Goal: Transaction & Acquisition: Book appointment/travel/reservation

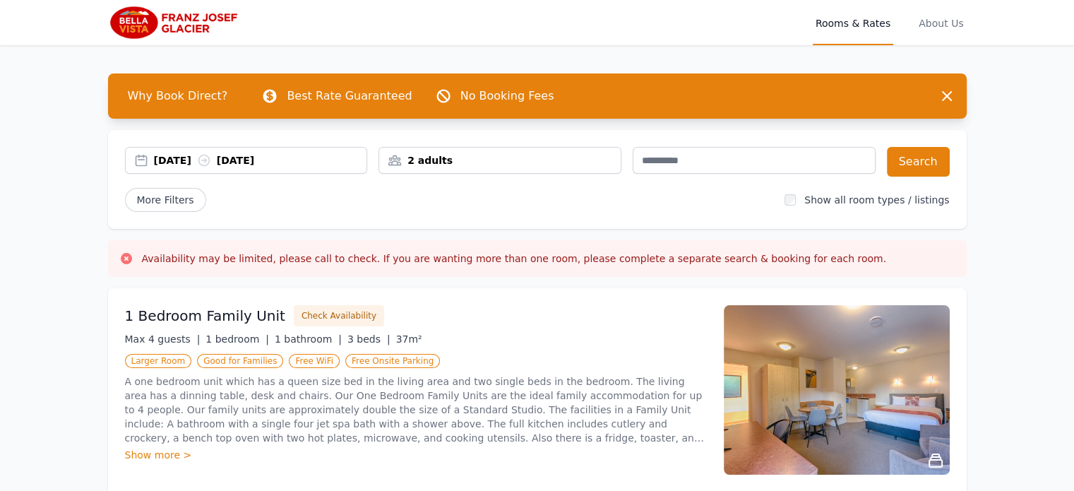
click at [213, 161] on div "17 Aug 2025 18 Aug 2025" at bounding box center [260, 160] width 213 height 14
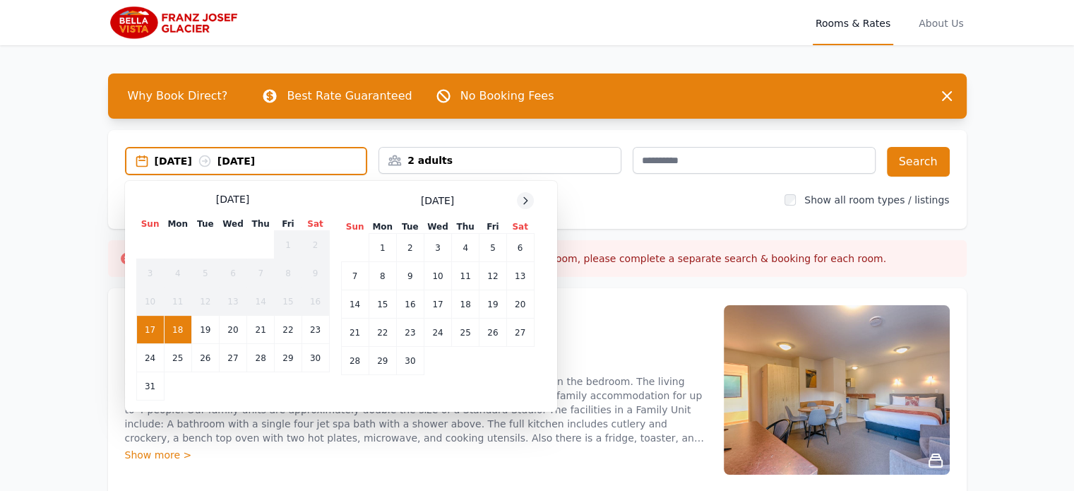
click at [523, 197] on icon at bounding box center [525, 200] width 11 height 11
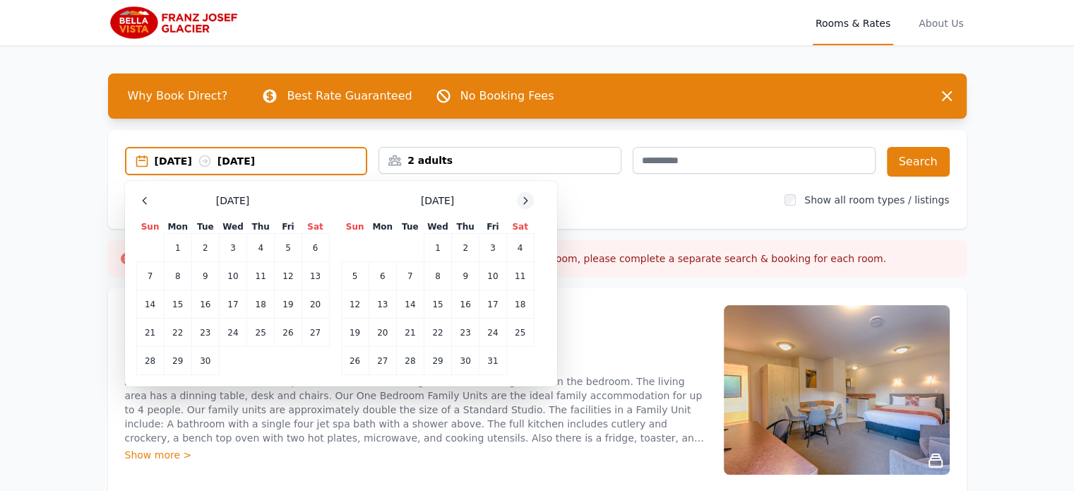
click at [523, 197] on icon at bounding box center [525, 200] width 11 height 11
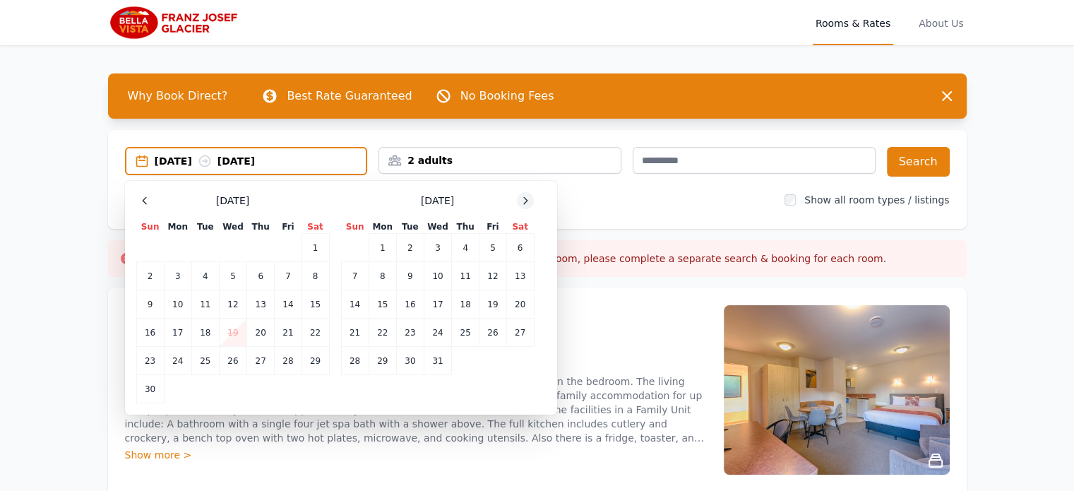
click at [523, 197] on icon at bounding box center [525, 200] width 11 height 11
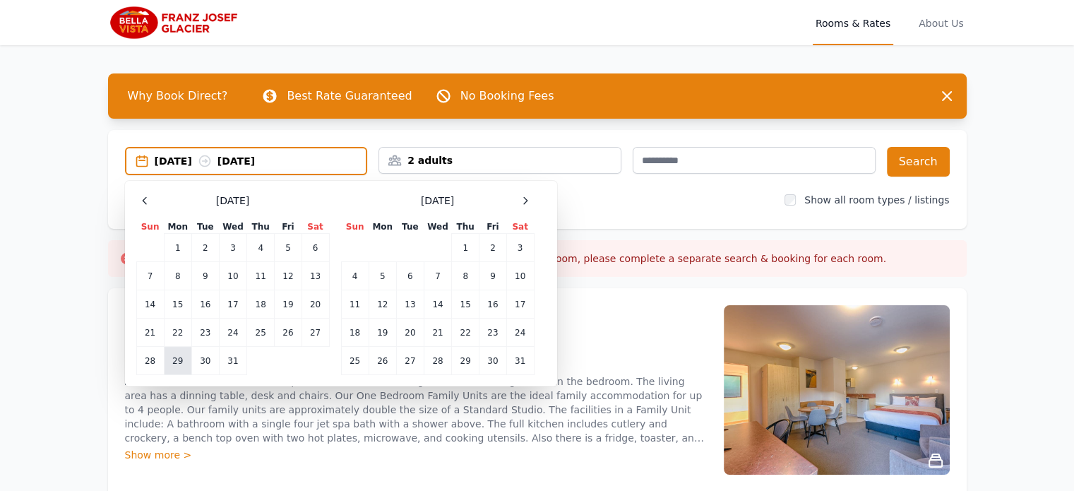
click at [178, 358] on td "29" at bounding box center [178, 361] width 28 height 28
click at [232, 355] on td "31" at bounding box center [233, 361] width 28 height 28
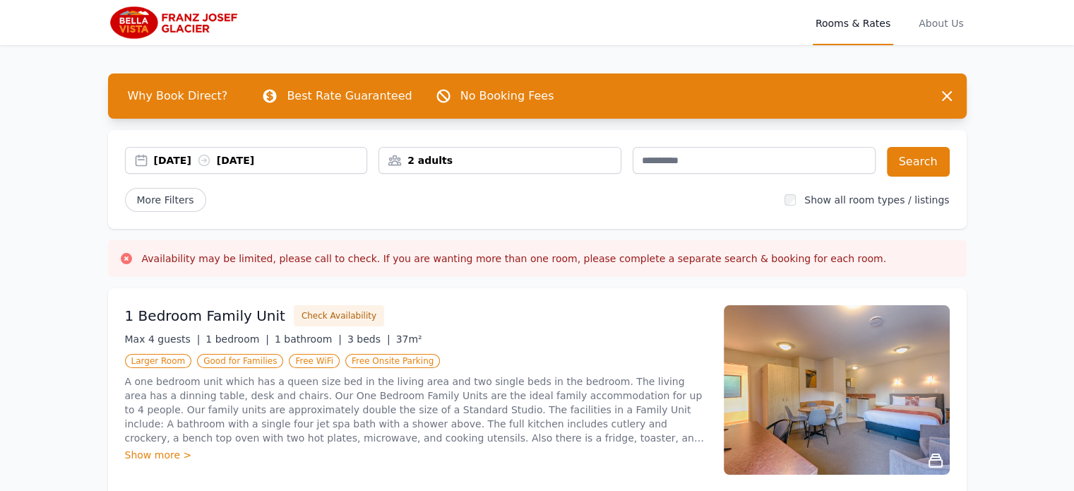
click at [503, 160] on div "2 adults" at bounding box center [500, 160] width 242 height 14
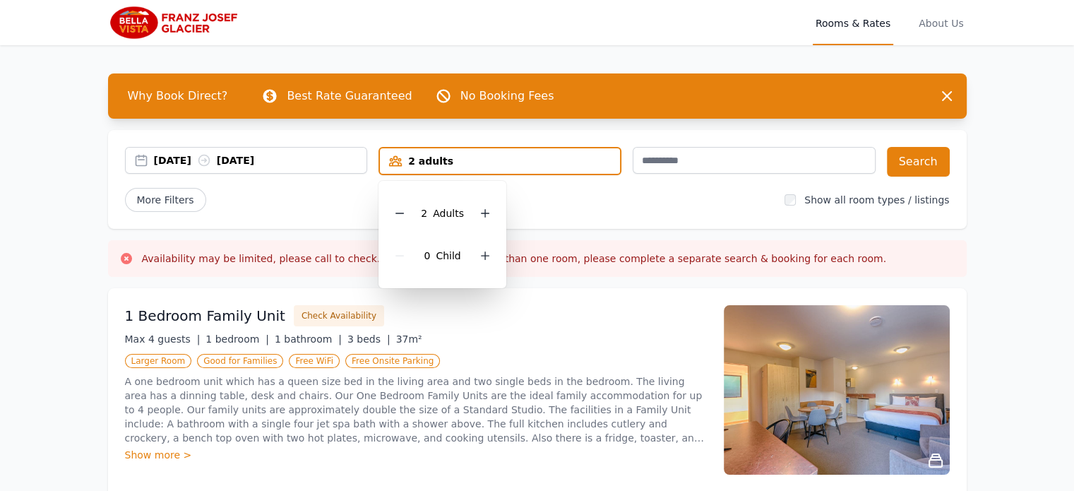
click at [486, 223] on div "2 Adult s" at bounding box center [442, 213] width 105 height 42
click at [482, 210] on icon at bounding box center [485, 213] width 11 height 11
click at [483, 254] on icon at bounding box center [485, 255] width 11 height 11
click at [907, 146] on div "29 Dec 2025 31 Dec 2025 3 adults, 1 child 3 Adult s 1 Child Search More Filters…" at bounding box center [537, 179] width 859 height 99
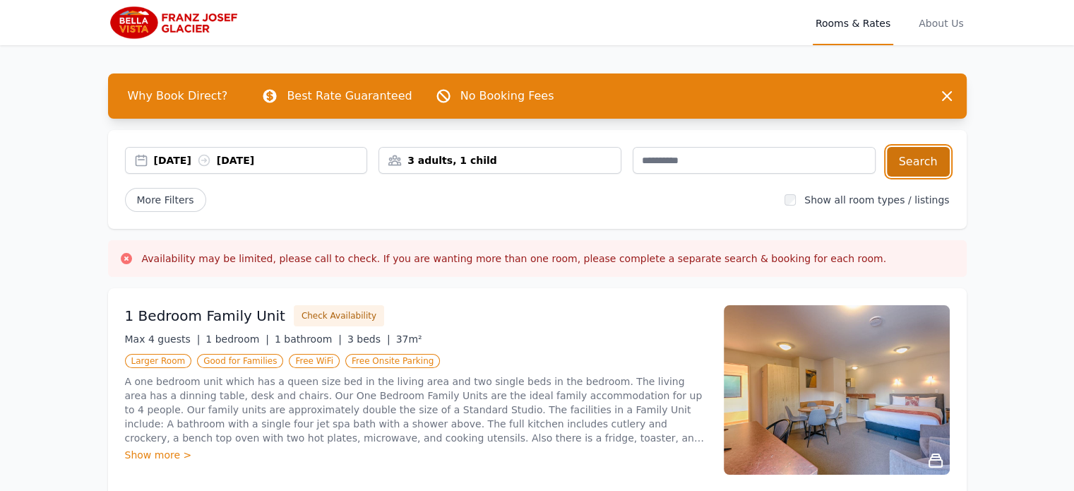
click at [908, 158] on button "Search" at bounding box center [918, 162] width 63 height 30
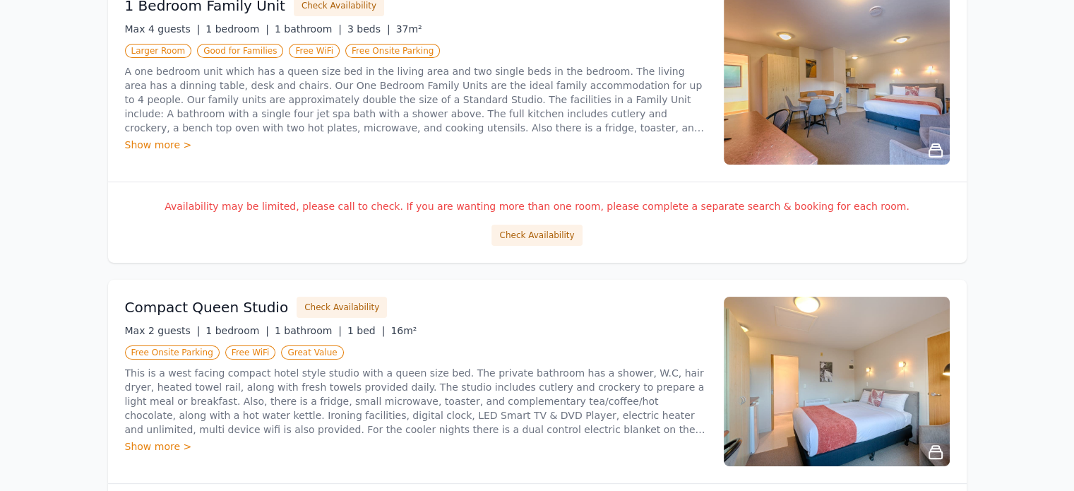
scroll to position [311, 0]
click at [529, 233] on button "Check Availability" at bounding box center [537, 234] width 90 height 21
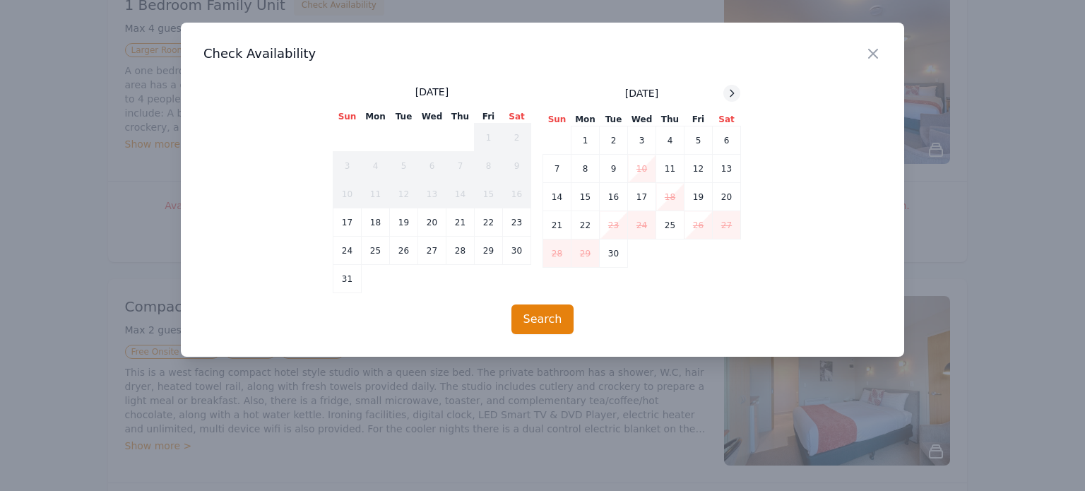
click at [730, 88] on icon at bounding box center [731, 93] width 11 height 11
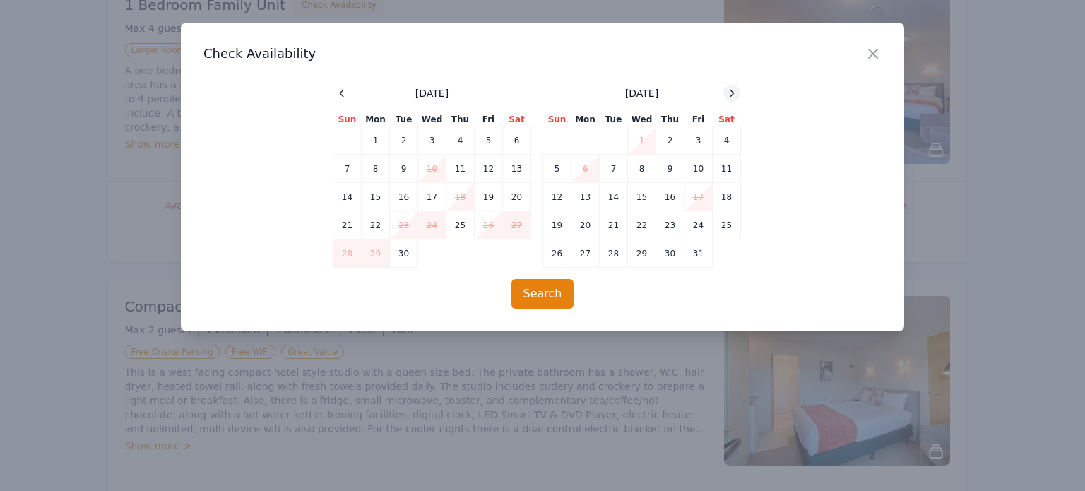
click at [730, 88] on icon at bounding box center [731, 93] width 11 height 11
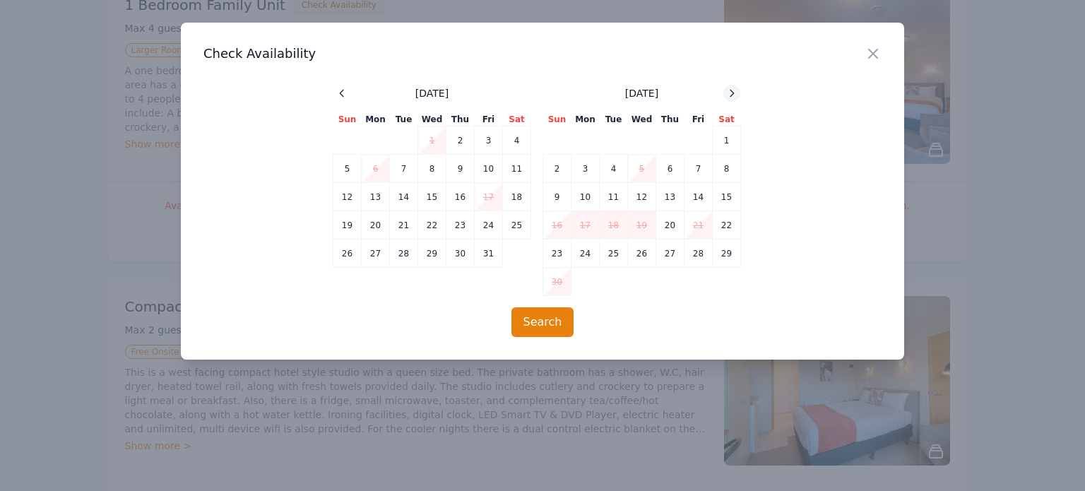
click at [730, 88] on icon at bounding box center [731, 93] width 11 height 11
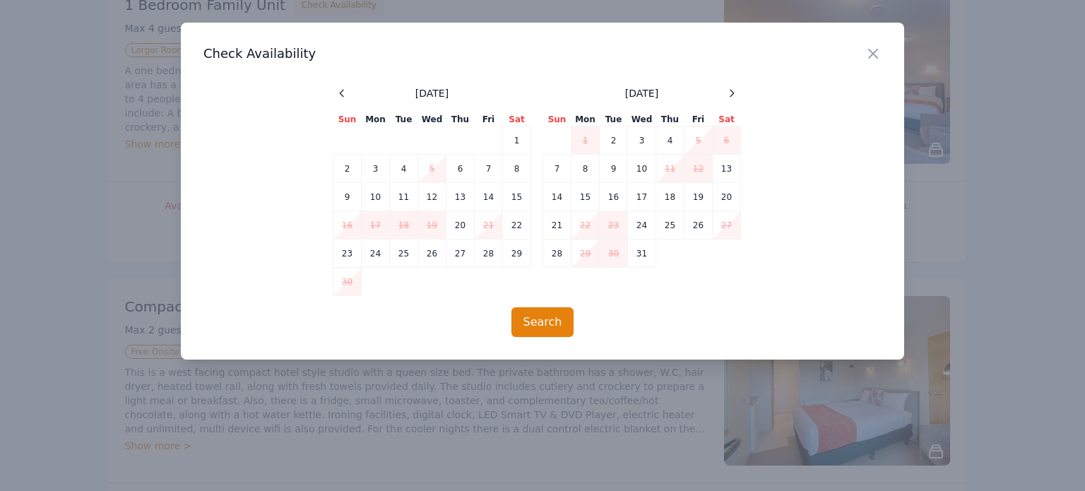
click at [586, 252] on td "29" at bounding box center [585, 253] width 28 height 28
click at [870, 55] on icon "button" at bounding box center [873, 53] width 17 height 17
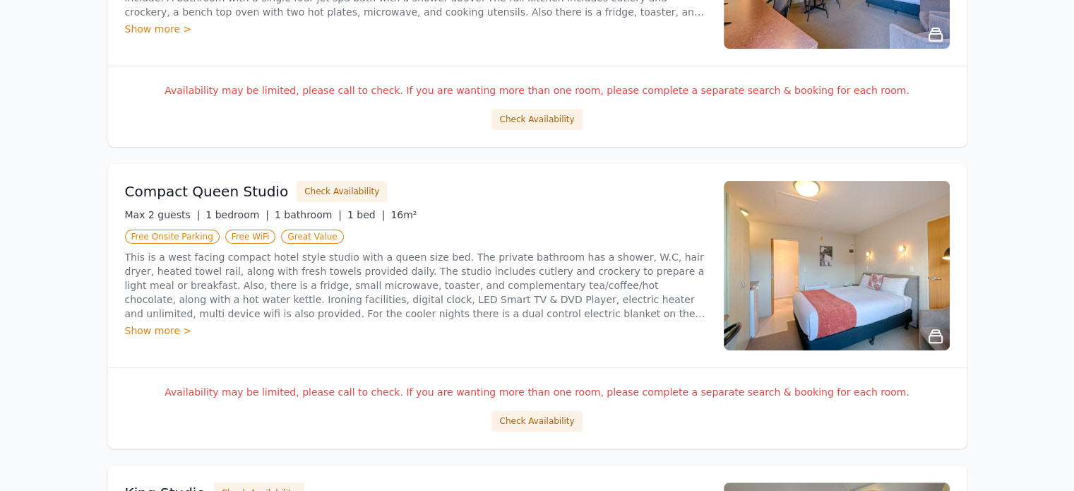
scroll to position [0, 0]
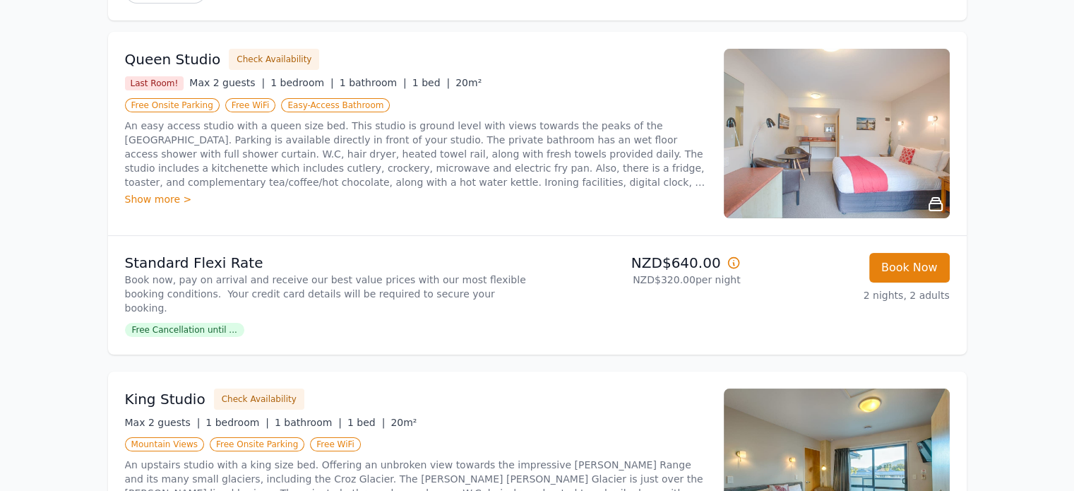
scroll to position [209, 0]
click at [194, 322] on span "Free Cancellation until ..." at bounding box center [184, 329] width 119 height 14
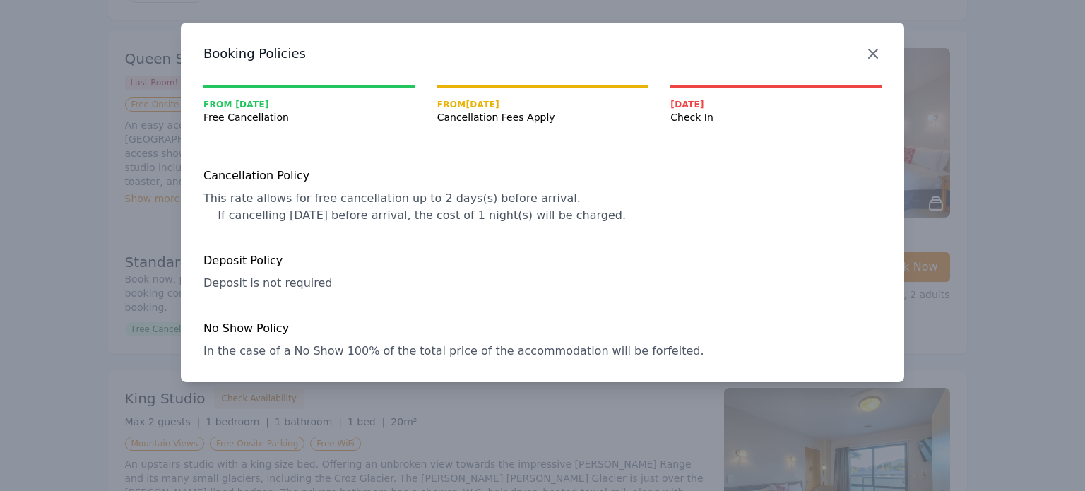
click at [875, 49] on icon "button" at bounding box center [873, 53] width 17 height 17
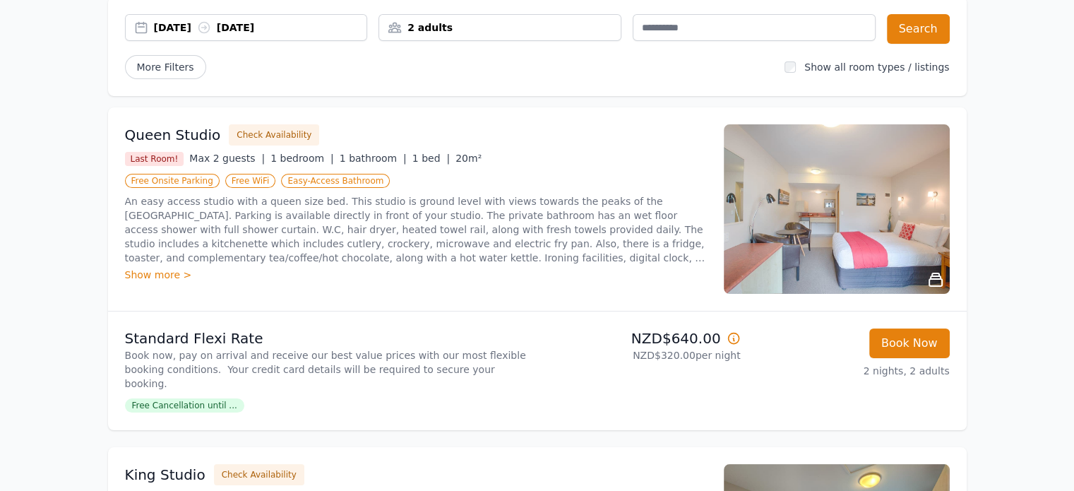
scroll to position [0, 0]
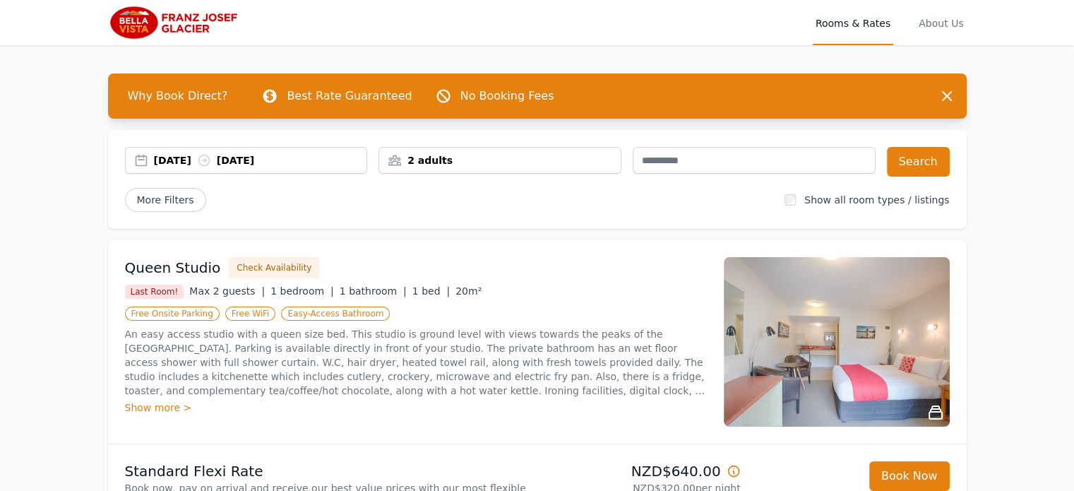
click at [421, 166] on div "2 adults" at bounding box center [500, 160] width 242 height 14
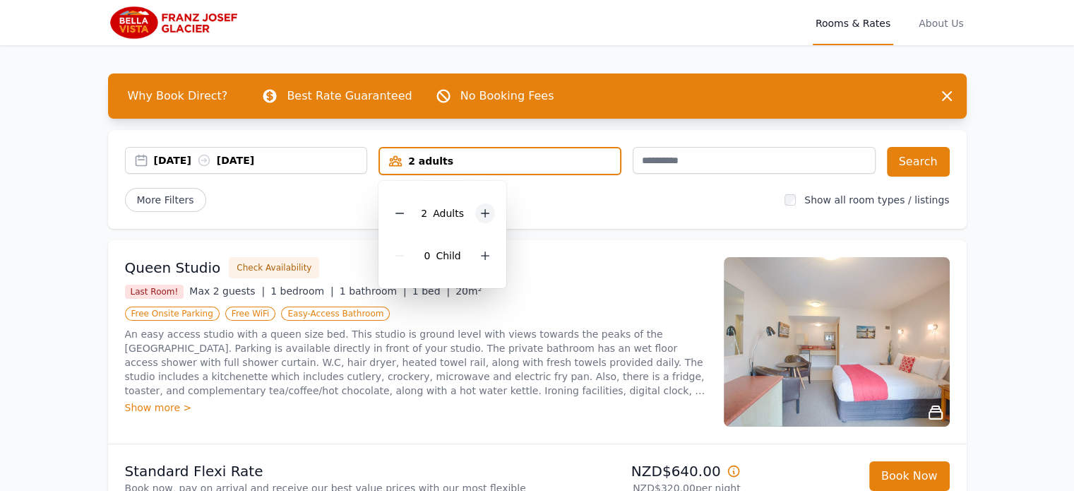
click at [484, 210] on icon at bounding box center [486, 214] width 8 height 8
click at [486, 256] on icon at bounding box center [485, 255] width 11 height 11
click at [923, 166] on button "Search" at bounding box center [918, 162] width 63 height 30
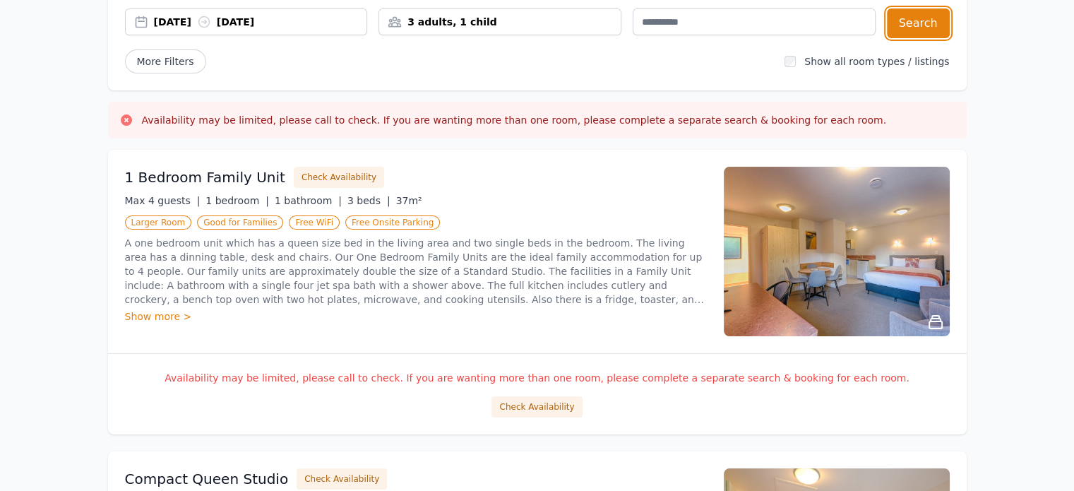
scroll to position [209, 0]
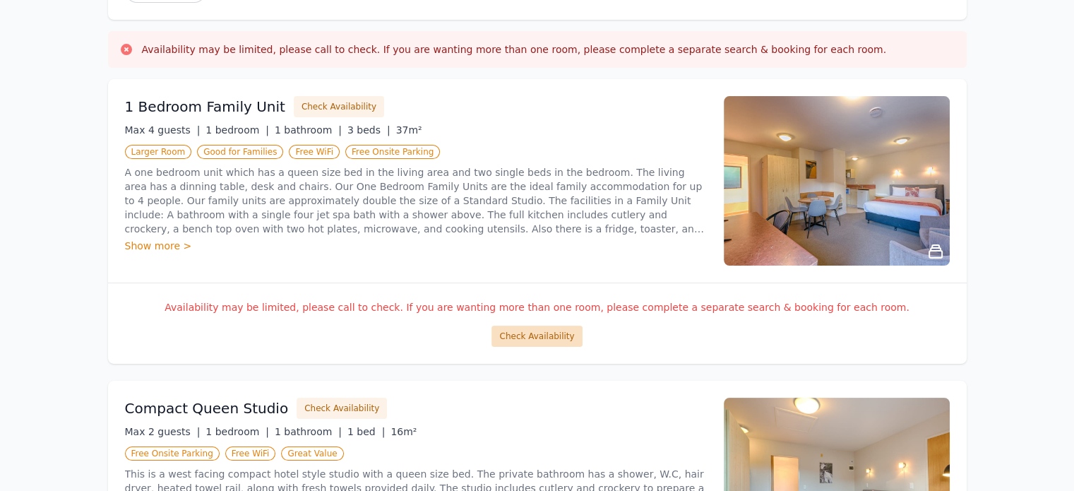
click at [523, 335] on button "Check Availability" at bounding box center [537, 336] width 90 height 21
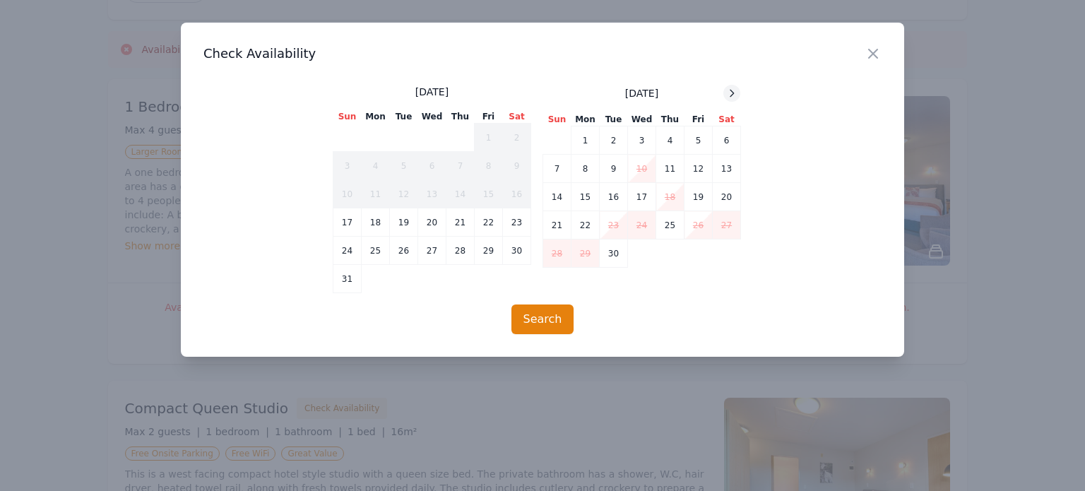
click at [727, 95] on icon at bounding box center [731, 93] width 11 height 11
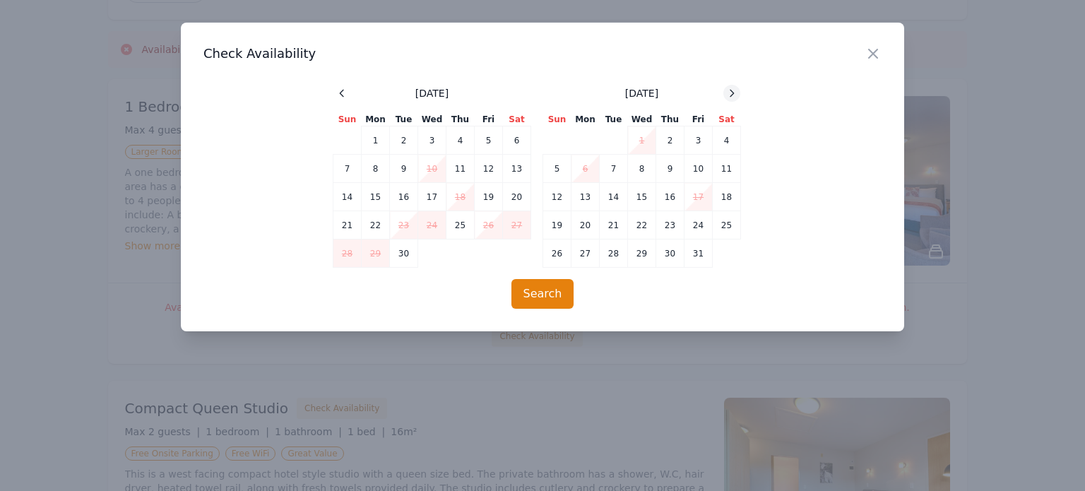
click at [727, 95] on icon at bounding box center [731, 93] width 11 height 11
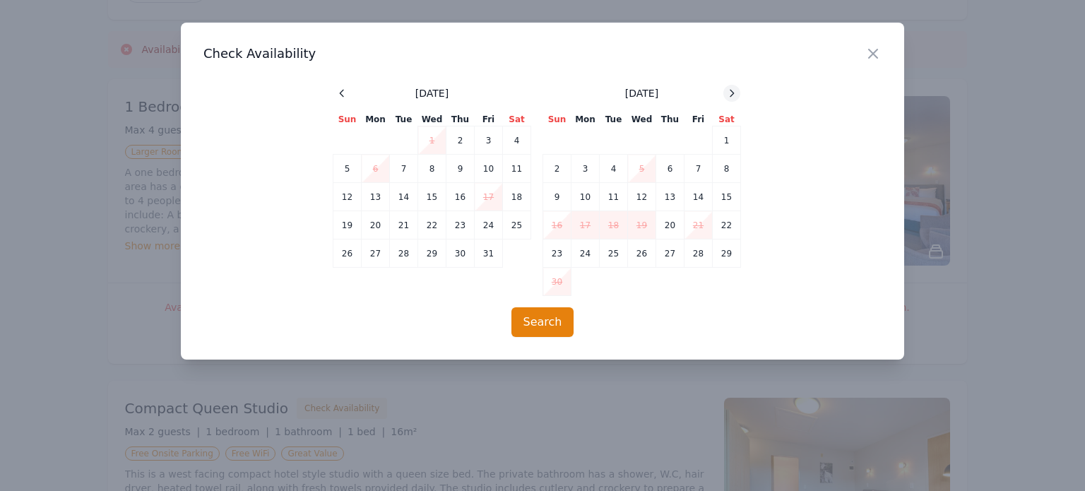
click at [727, 95] on icon at bounding box center [731, 93] width 11 height 11
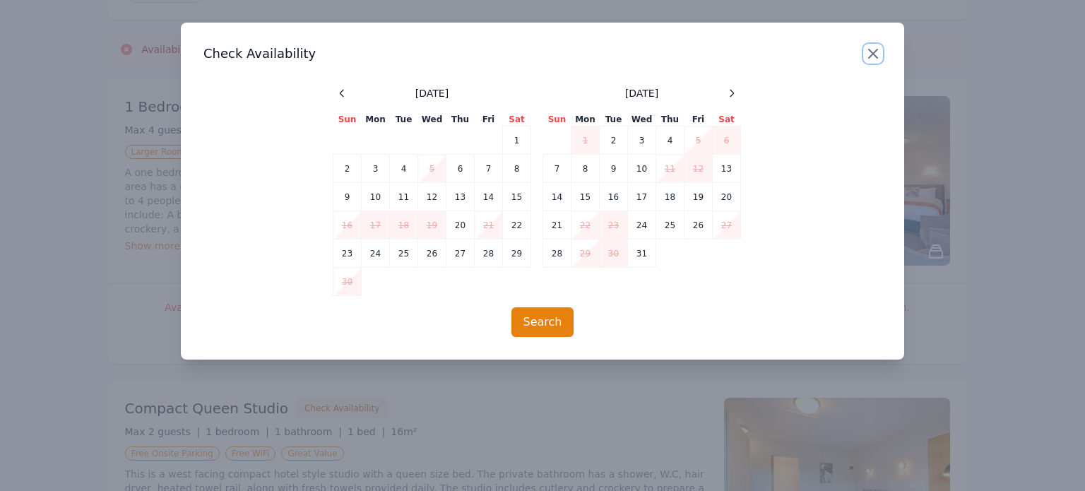
click at [870, 59] on icon "button" at bounding box center [873, 53] width 17 height 17
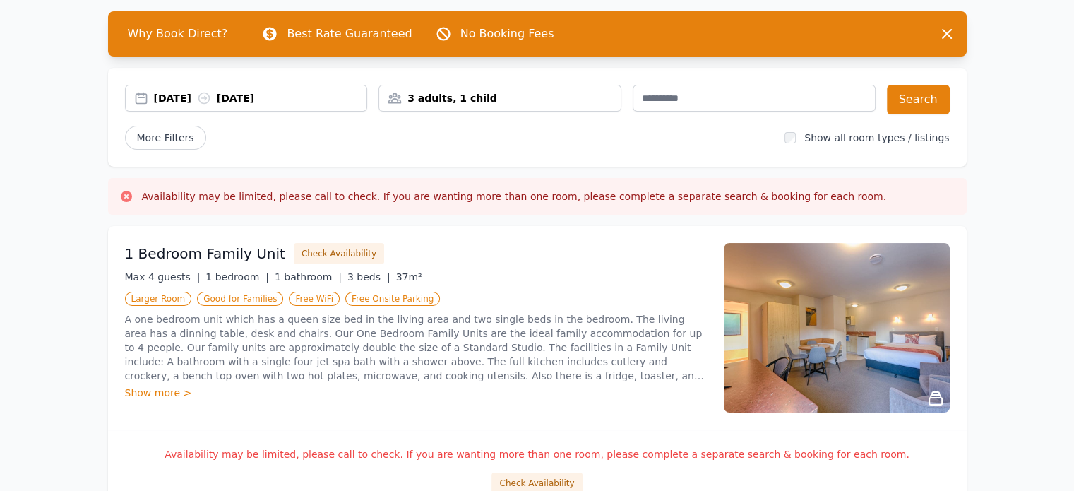
scroll to position [158, 0]
